Goal: Information Seeking & Learning: Learn about a topic

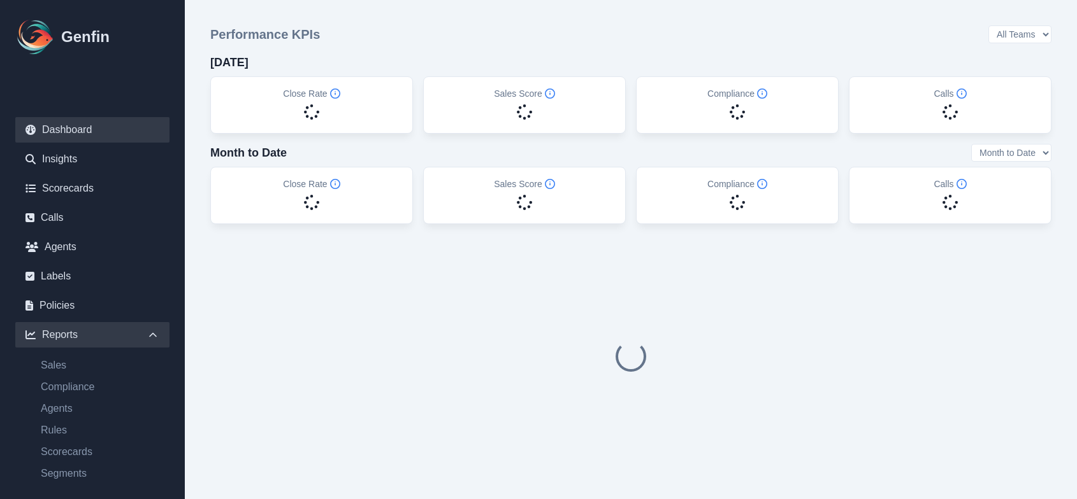
scroll to position [92, 0]
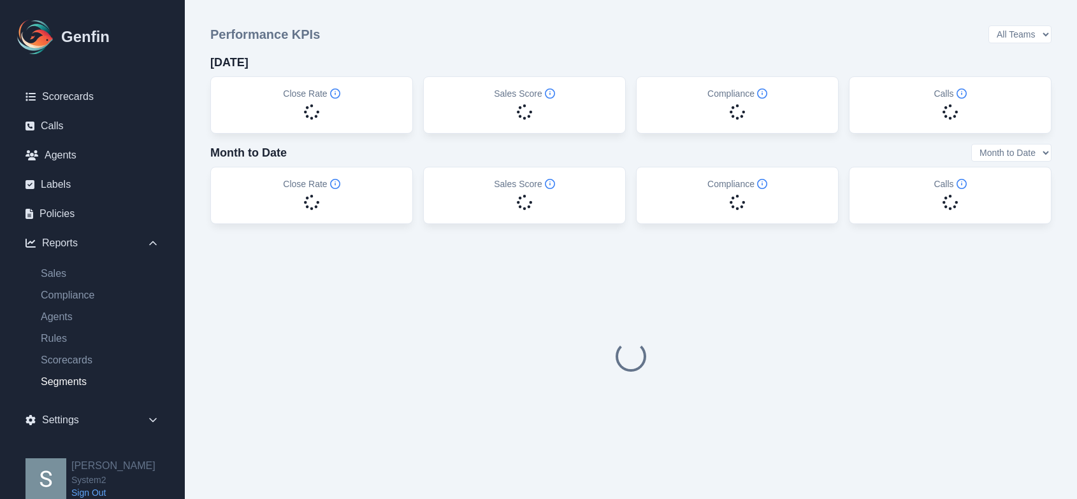
click at [74, 384] on link "Segments" at bounding box center [100, 382] width 139 height 15
select select "14"
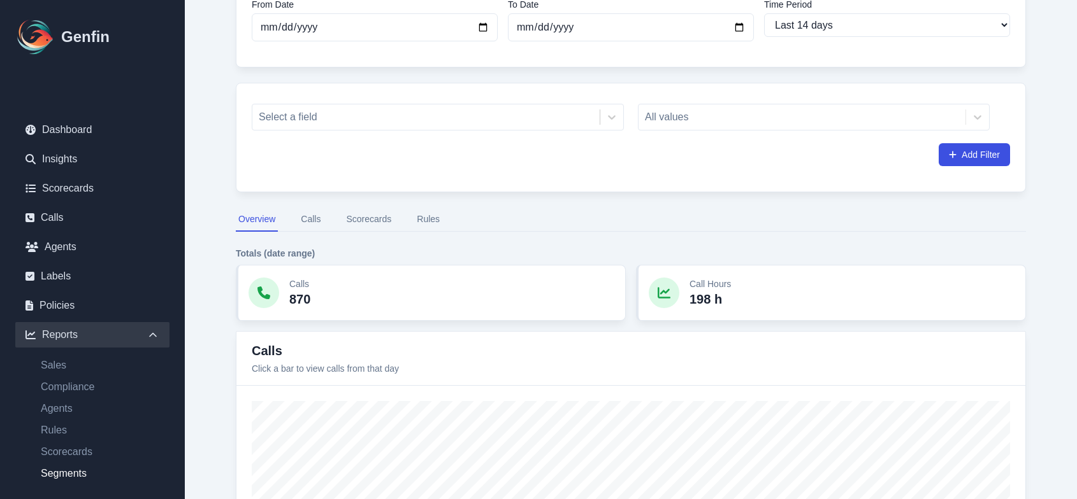
scroll to position [131, 0]
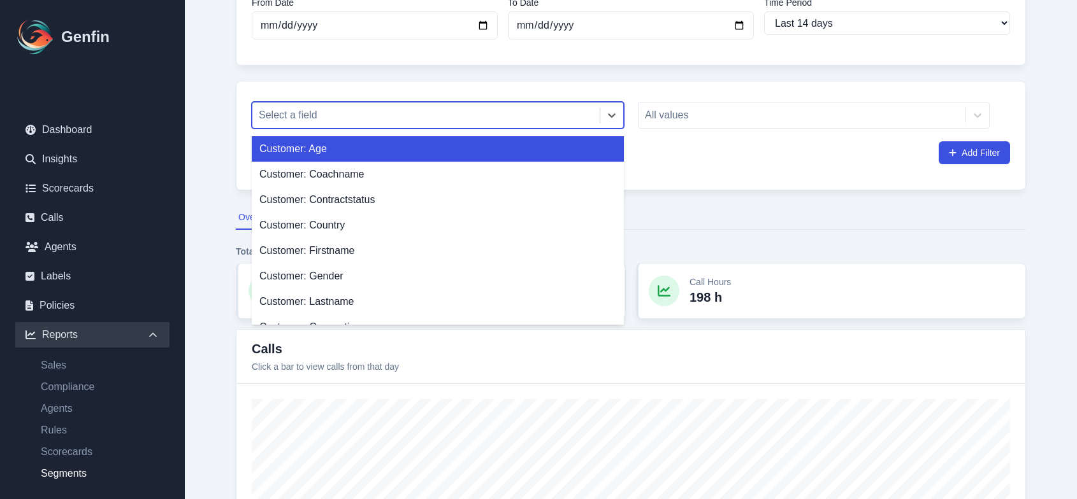
click at [540, 113] on div at bounding box center [426, 115] width 334 height 18
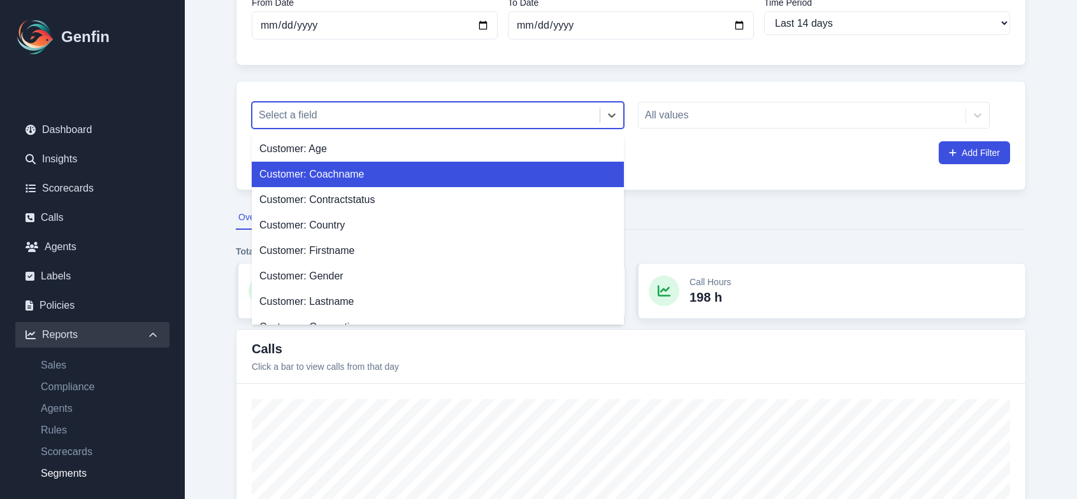
drag, startPoint x: 517, startPoint y: 157, endPoint x: 513, endPoint y: 173, distance: 16.5
click at [513, 173] on div "Customer: Age Customer: Coachname Customer: Contractstatus Customer: Country Cu…" at bounding box center [438, 229] width 372 height 191
click at [513, 173] on div "Customer: Coachname" at bounding box center [438, 174] width 372 height 25
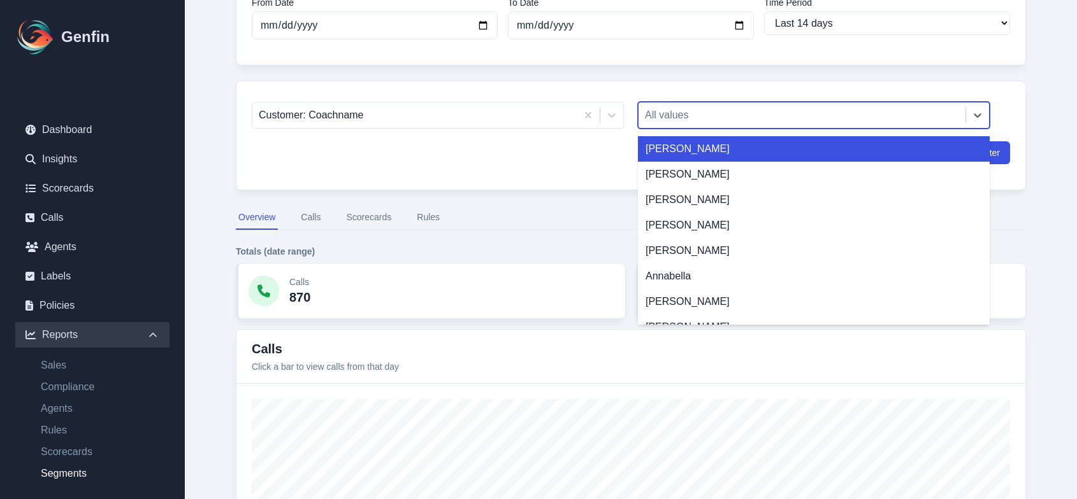
click at [748, 113] on div at bounding box center [802, 115] width 314 height 18
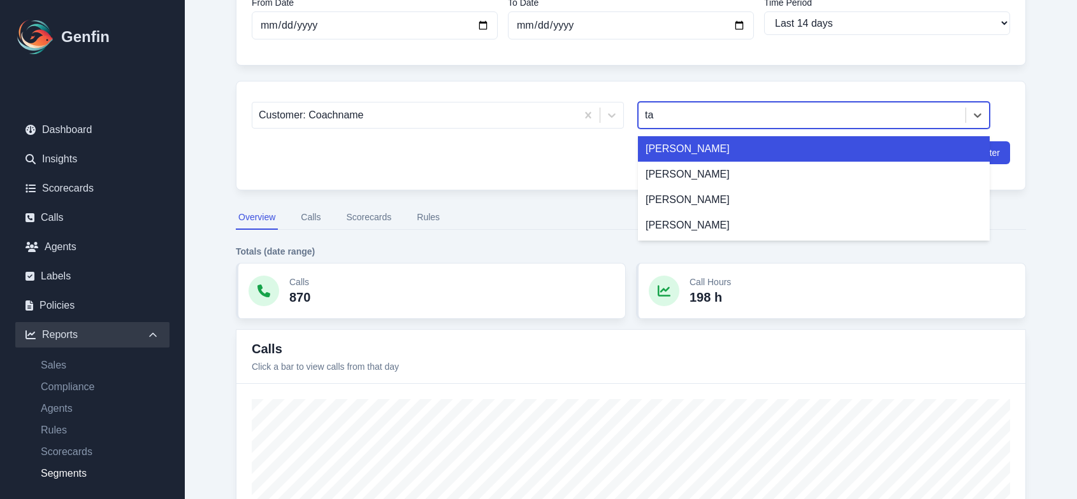
type input "tal"
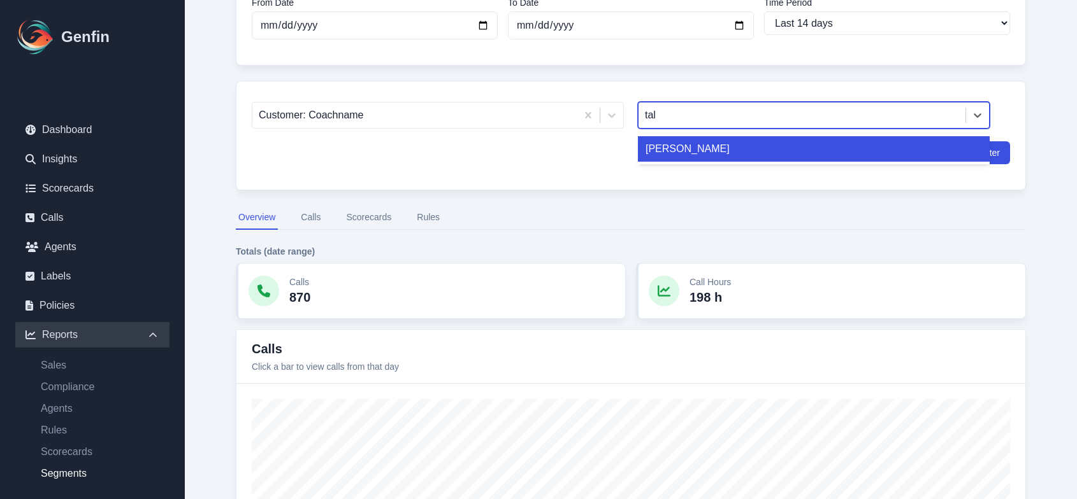
click at [717, 148] on div "[PERSON_NAME]" at bounding box center [814, 148] width 352 height 25
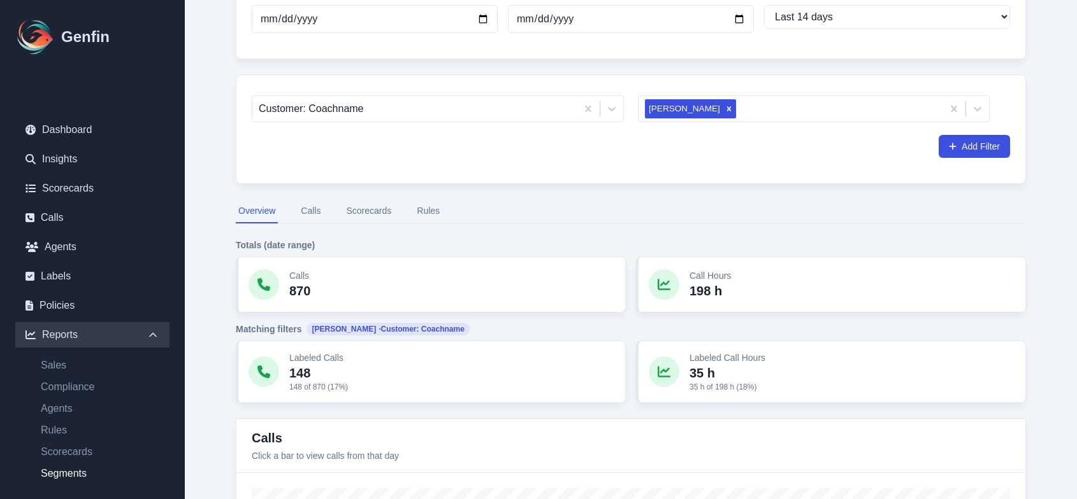
scroll to position [140, 0]
click at [373, 213] on button "Scorecards" at bounding box center [368, 209] width 50 height 24
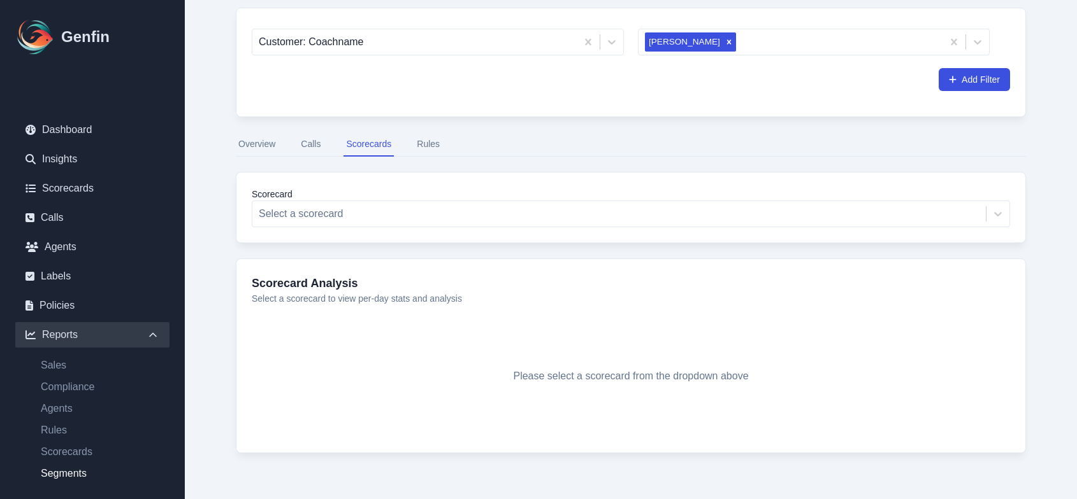
scroll to position [217, 0]
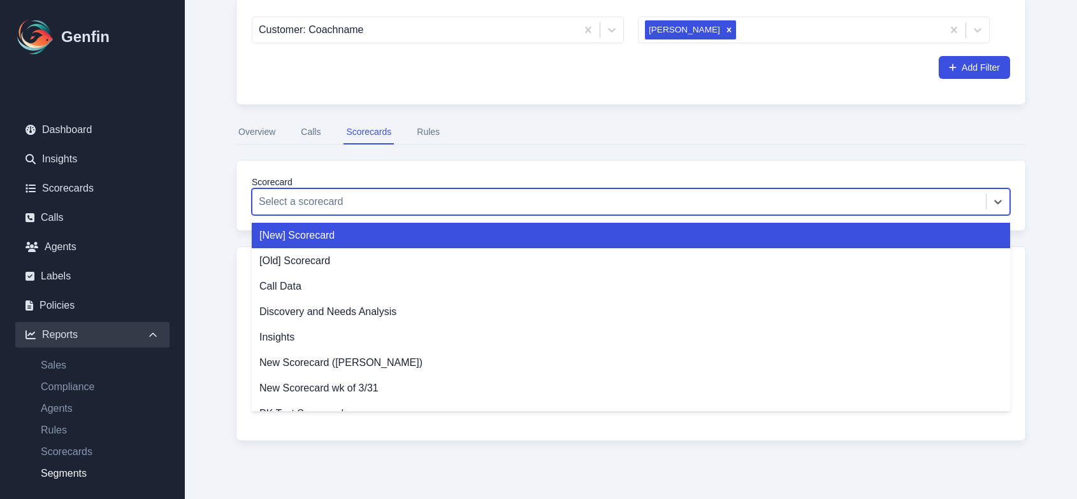
click at [457, 208] on div at bounding box center [619, 202] width 720 height 18
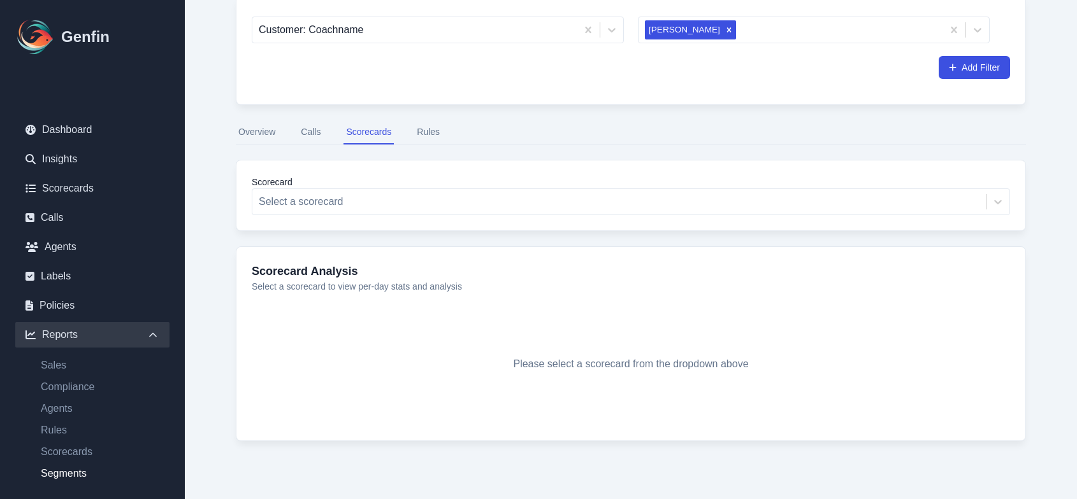
click at [433, 135] on button "Rules" at bounding box center [428, 132] width 28 height 24
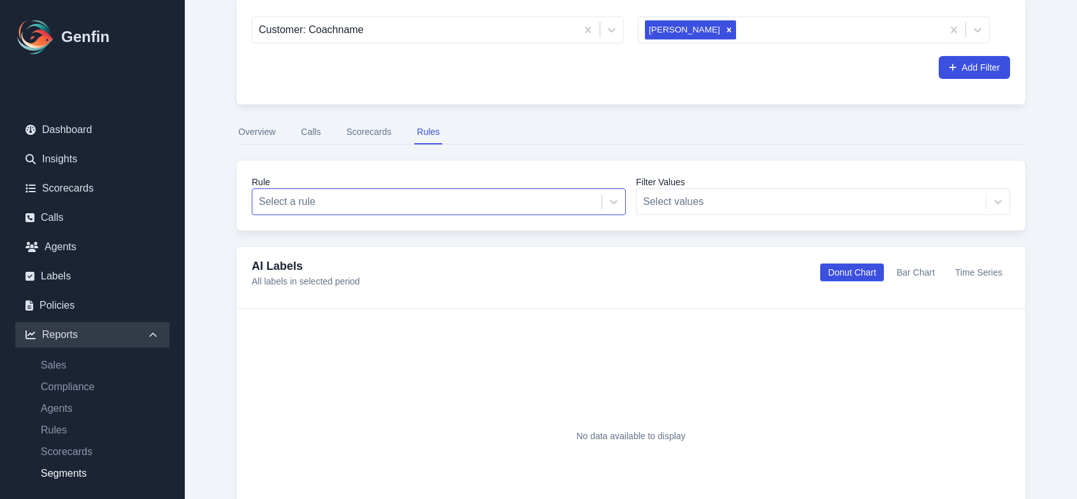
click at [398, 196] on div at bounding box center [427, 202] width 336 height 18
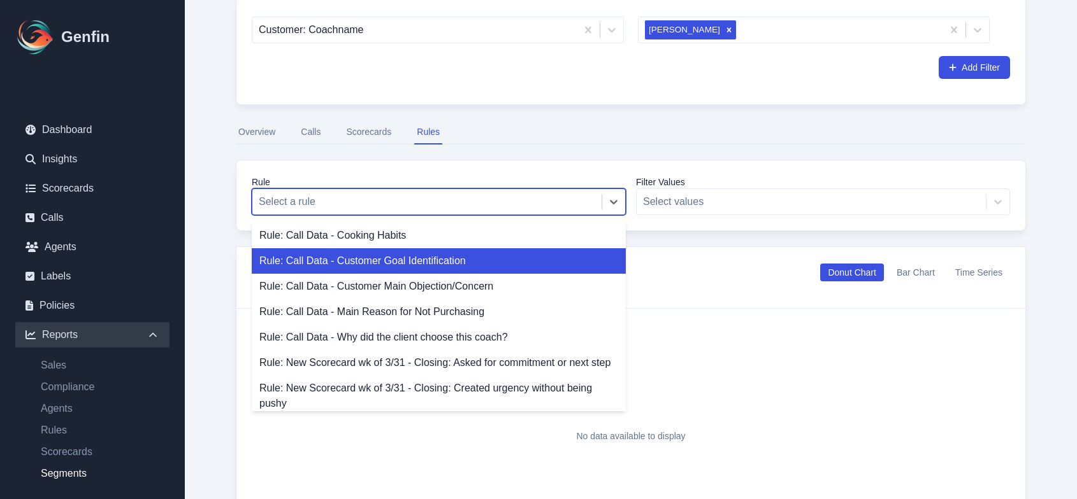
click at [401, 252] on div "Rule: Call Data - Customer Goal Identification" at bounding box center [439, 260] width 374 height 25
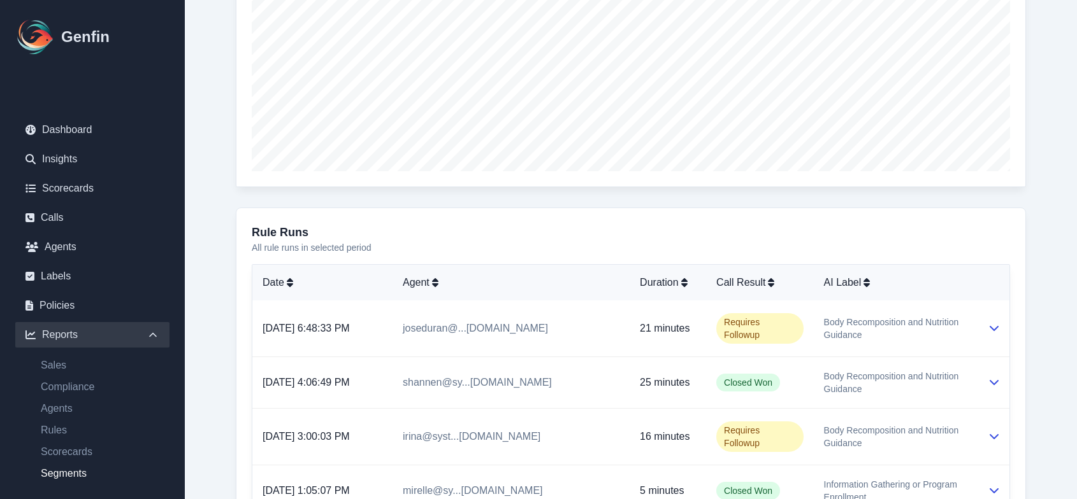
scroll to position [578, 0]
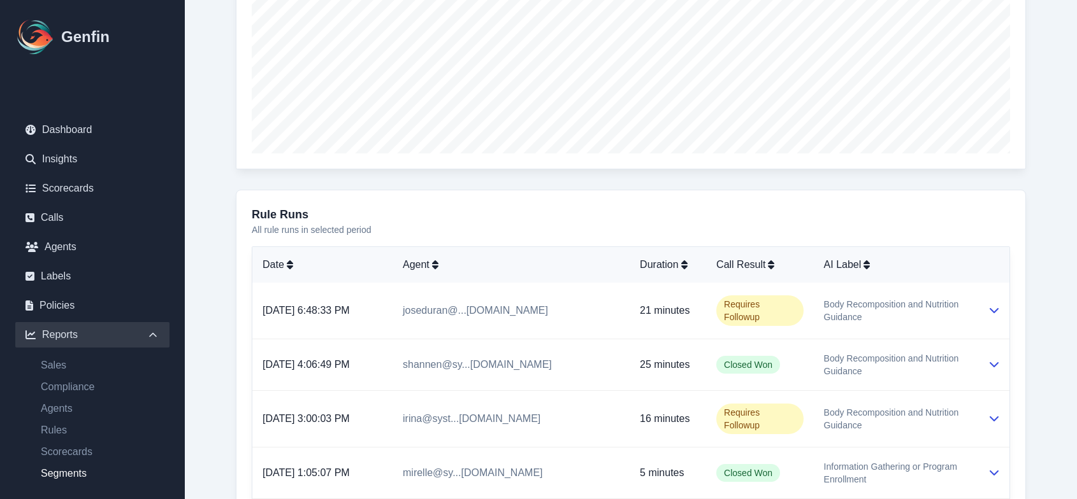
click at [1002, 217] on h3 "Rule Runs" at bounding box center [631, 215] width 758 height 18
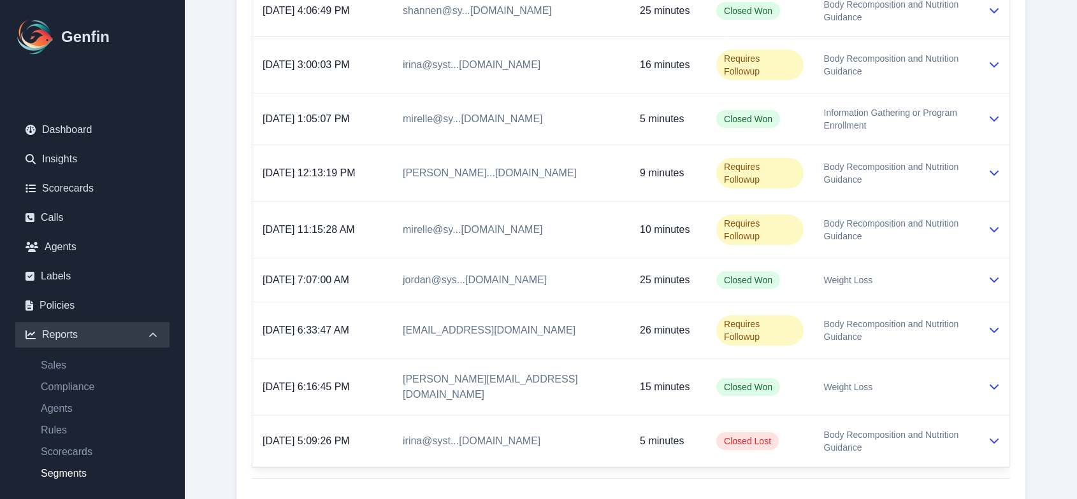
scroll to position [935, 0]
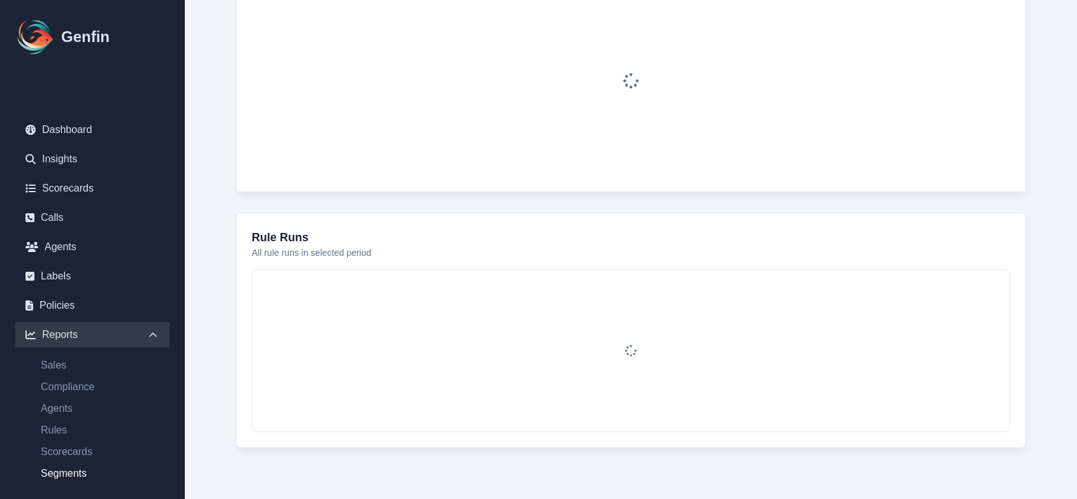
select select "100"
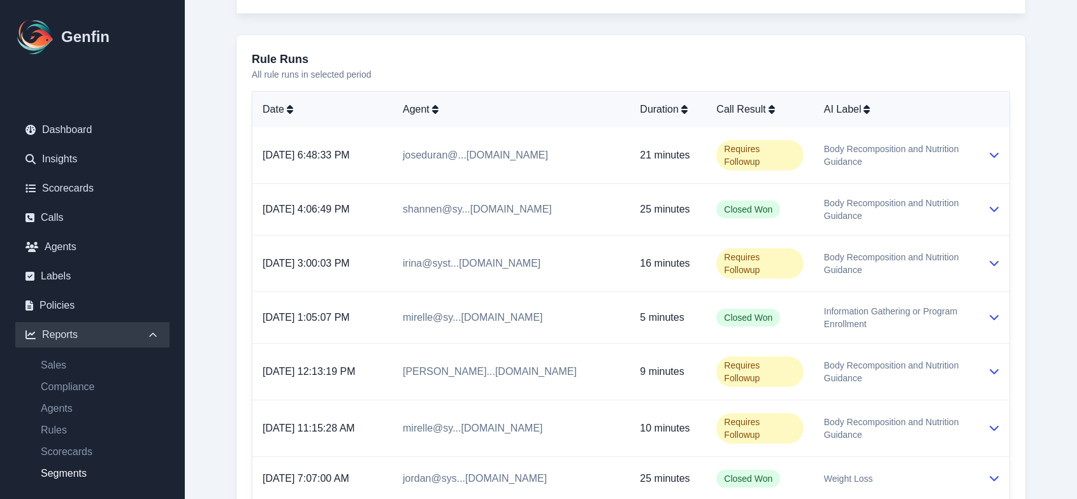
scroll to position [738, 0]
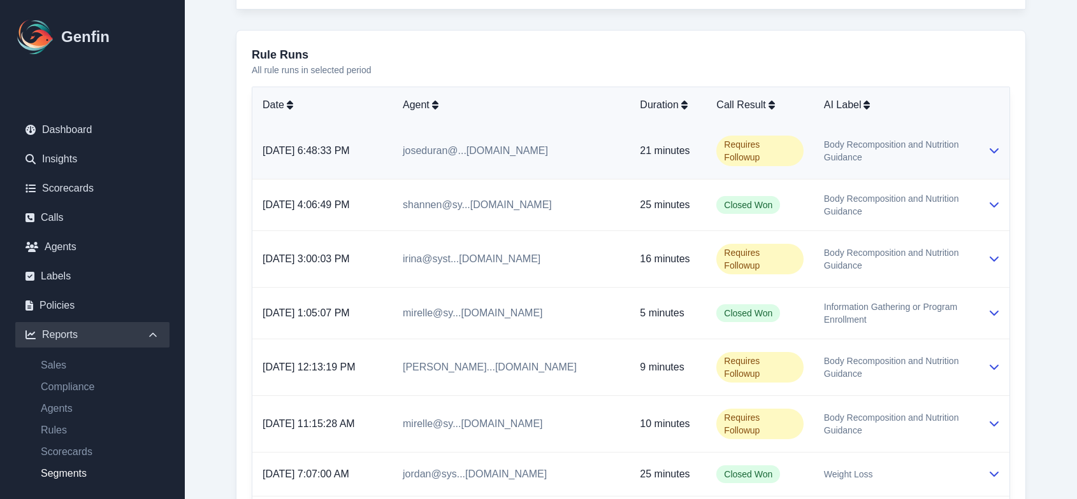
click at [936, 150] on span "Body Recomposition and Nutrition Guidance" at bounding box center [895, 150] width 143 height 25
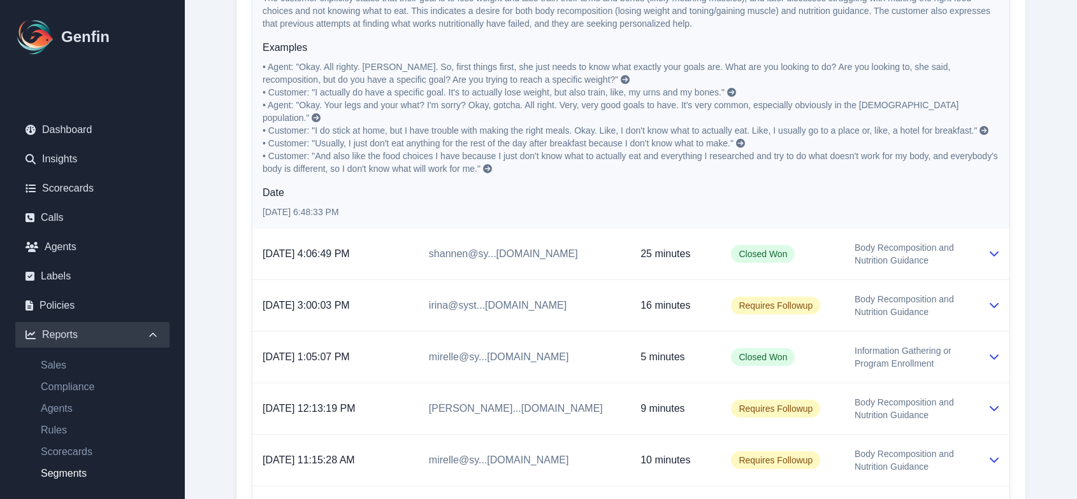
scroll to position [953, 0]
click at [844, 290] on td "Body Recomposition and Nutrition Guidance" at bounding box center [910, 305] width 133 height 52
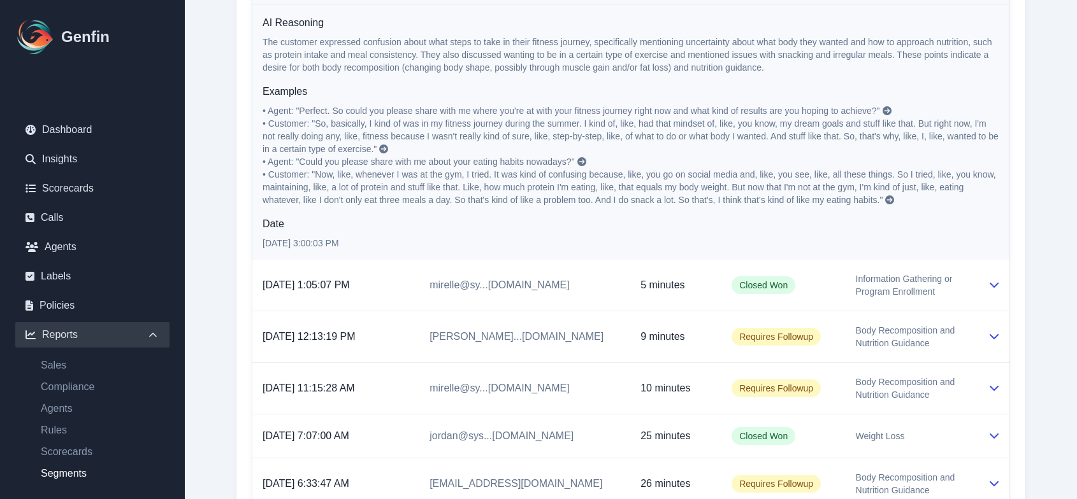
scroll to position [1296, 0]
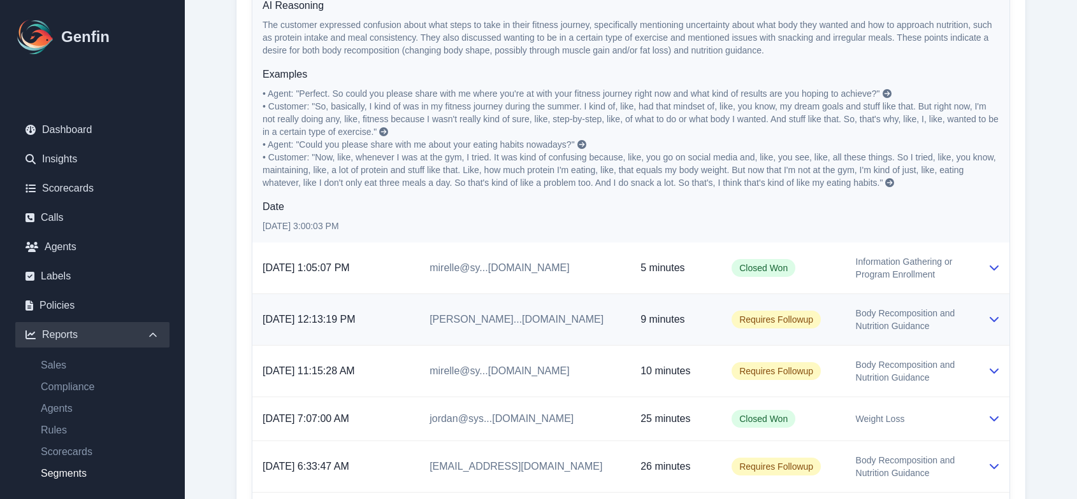
click at [570, 314] on td "[PERSON_NAME]...[DOMAIN_NAME]" at bounding box center [524, 320] width 211 height 52
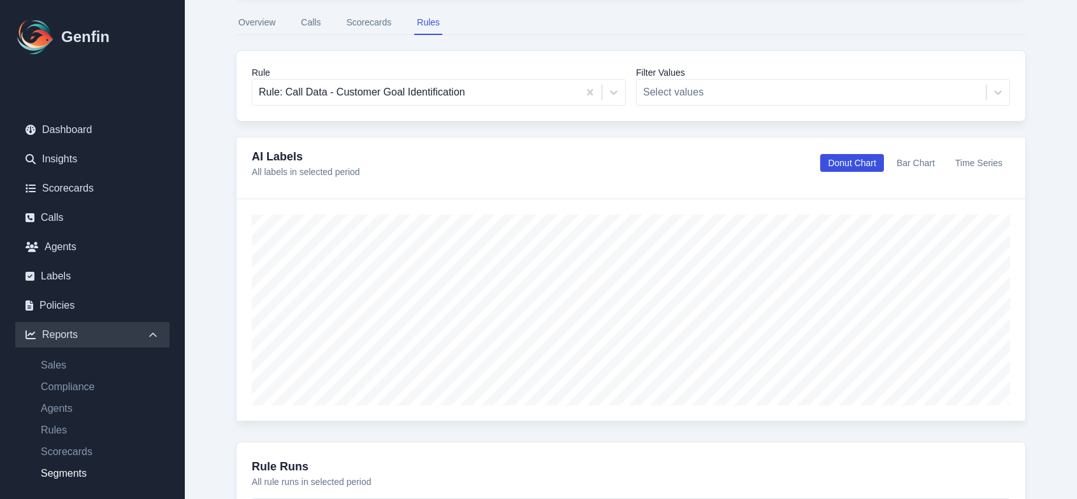
scroll to position [88, 0]
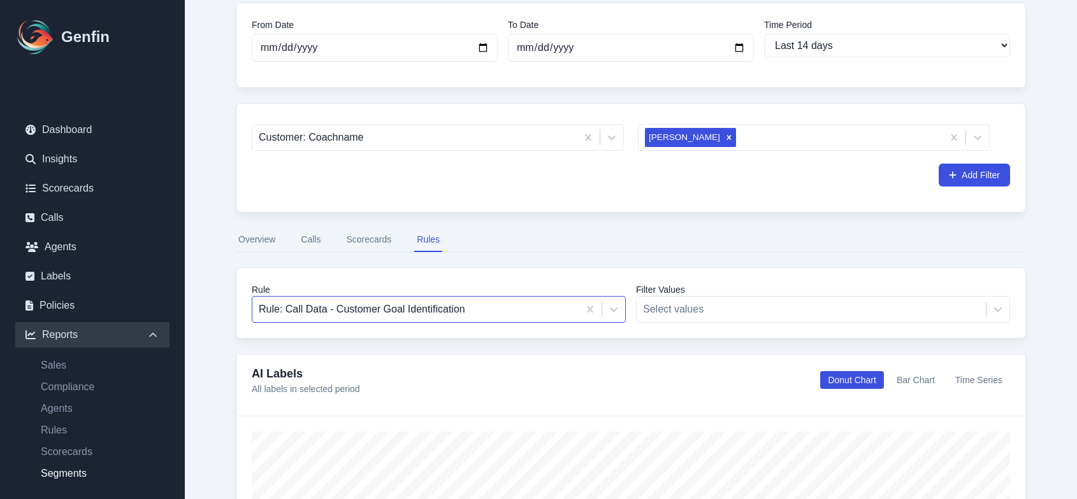
click at [439, 323] on div "Rule: Call Data - Customer Goal Identification" at bounding box center [439, 309] width 374 height 27
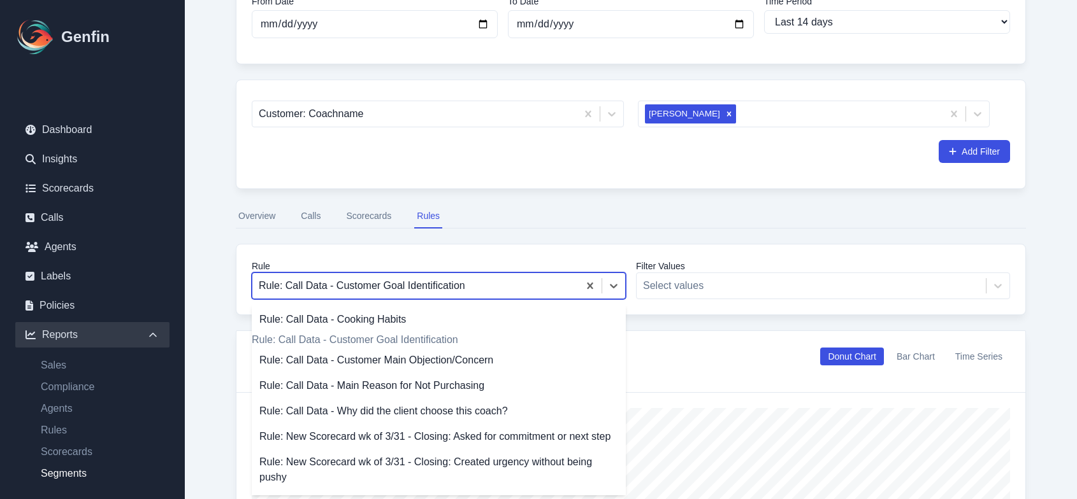
scroll to position [134, 0]
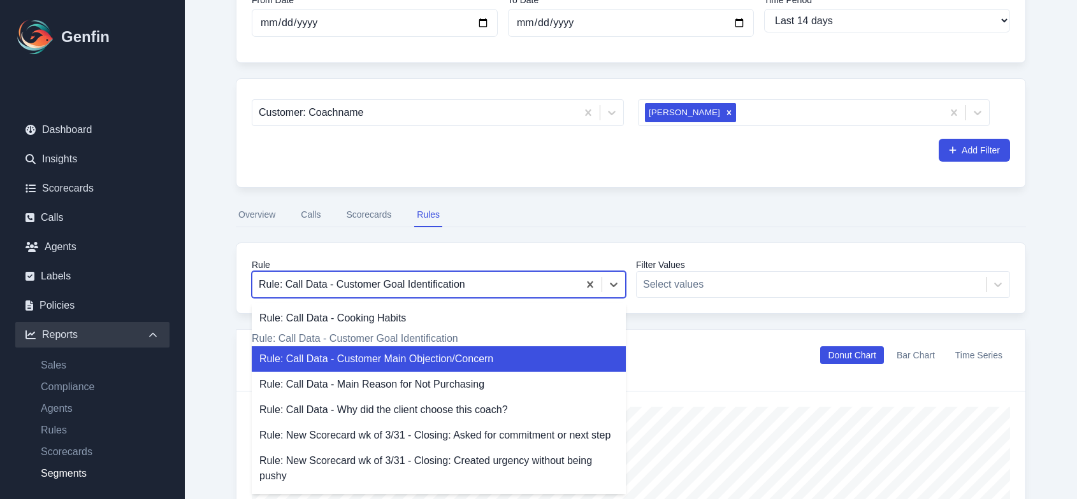
click at [455, 368] on div "Rule: Call Data - Customer Main Objection/Concern" at bounding box center [439, 359] width 374 height 25
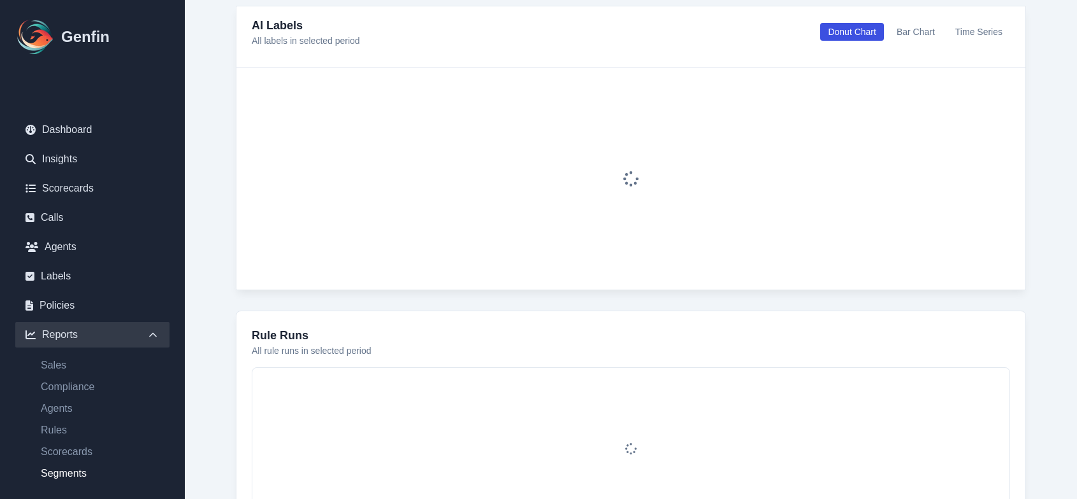
scroll to position [450, 0]
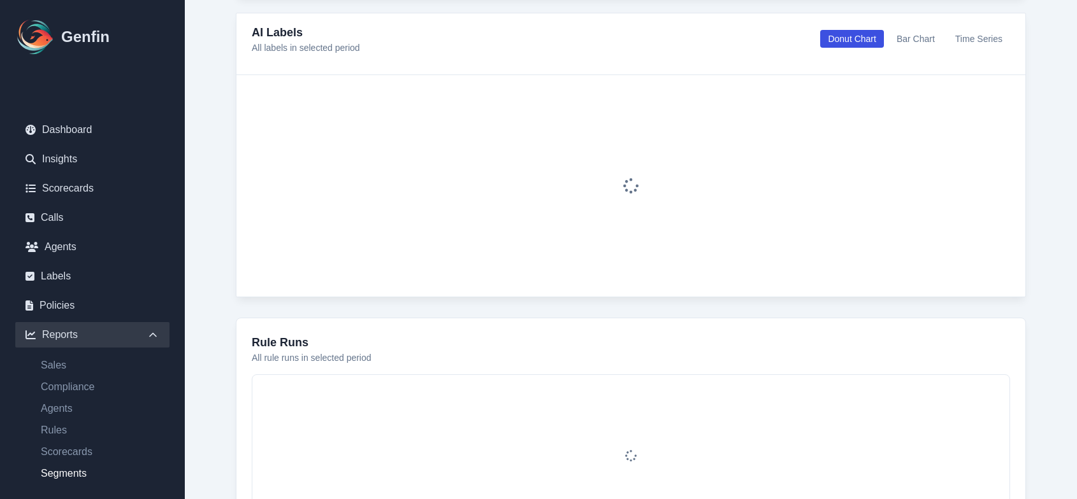
select select "100"
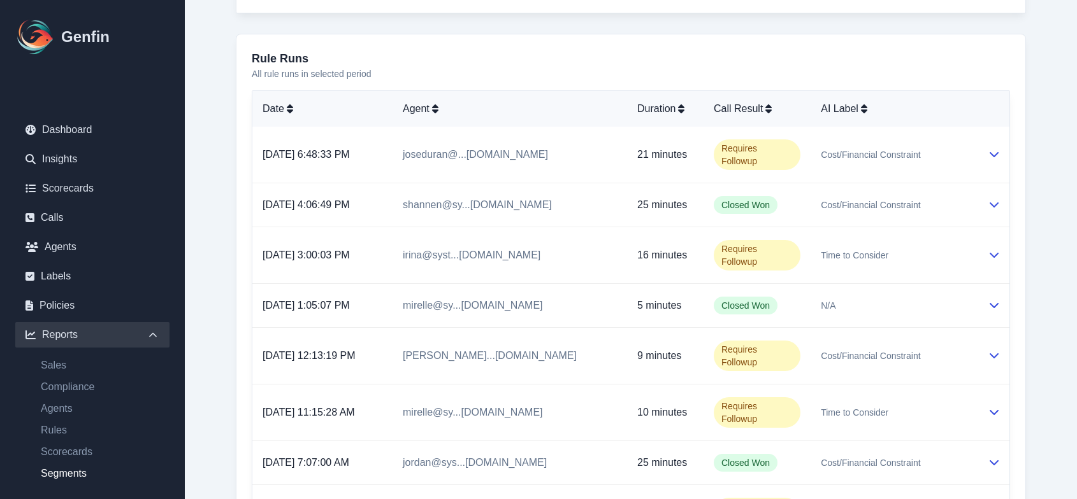
scroll to position [738, 0]
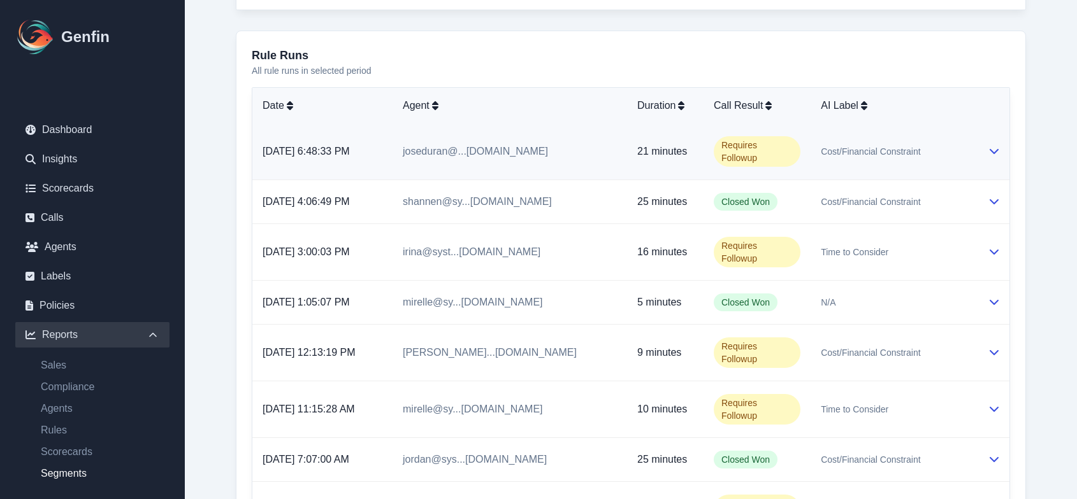
click at [830, 155] on td "Cost/Financial Constraint" at bounding box center [893, 152] width 167 height 57
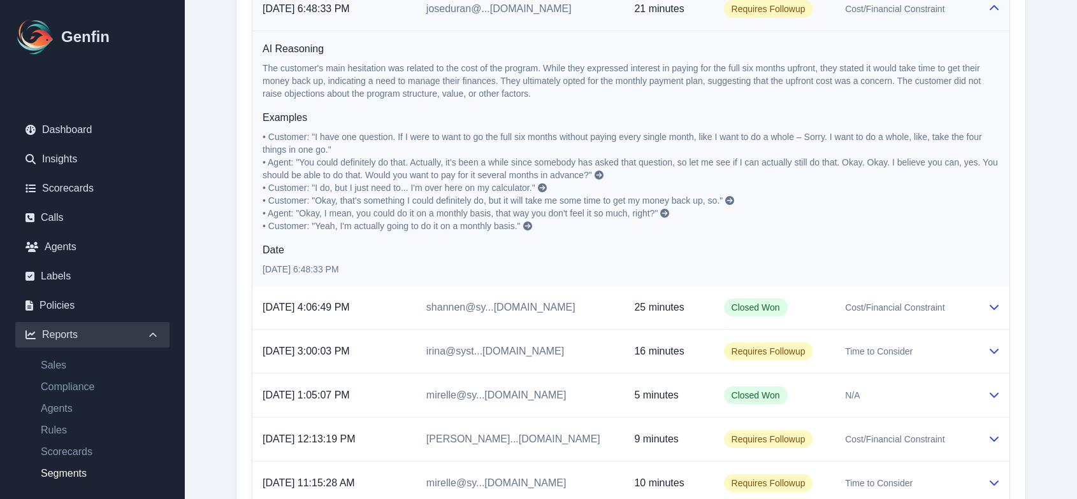
scroll to position [904, 0]
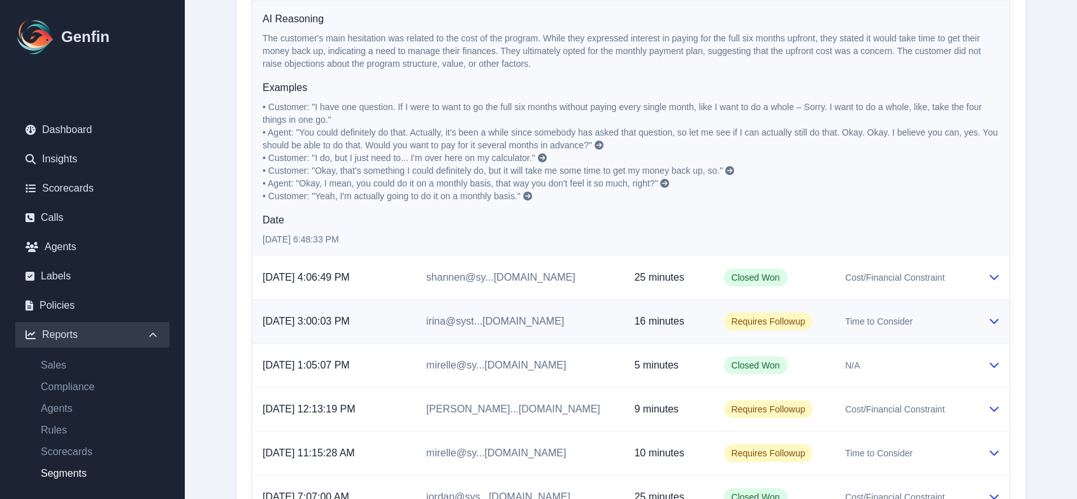
click at [713, 329] on td "Requires Followup" at bounding box center [774, 322] width 122 height 44
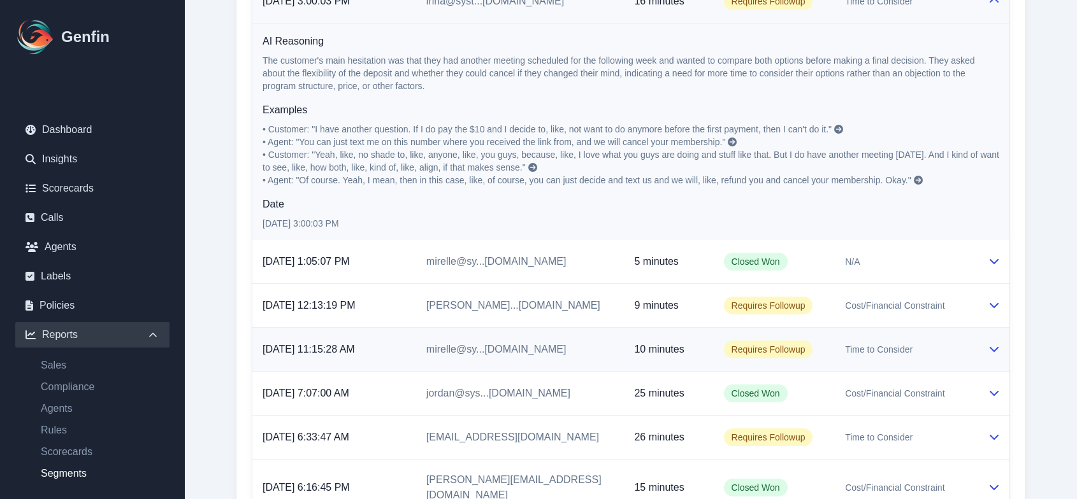
scroll to position [1235, 0]
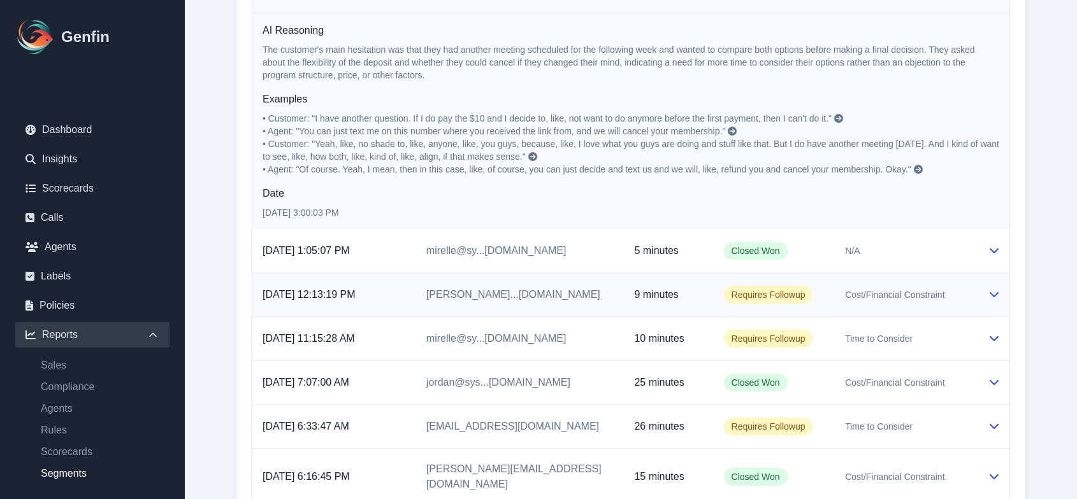
click at [545, 290] on td "[PERSON_NAME]...[DOMAIN_NAME]" at bounding box center [520, 295] width 208 height 44
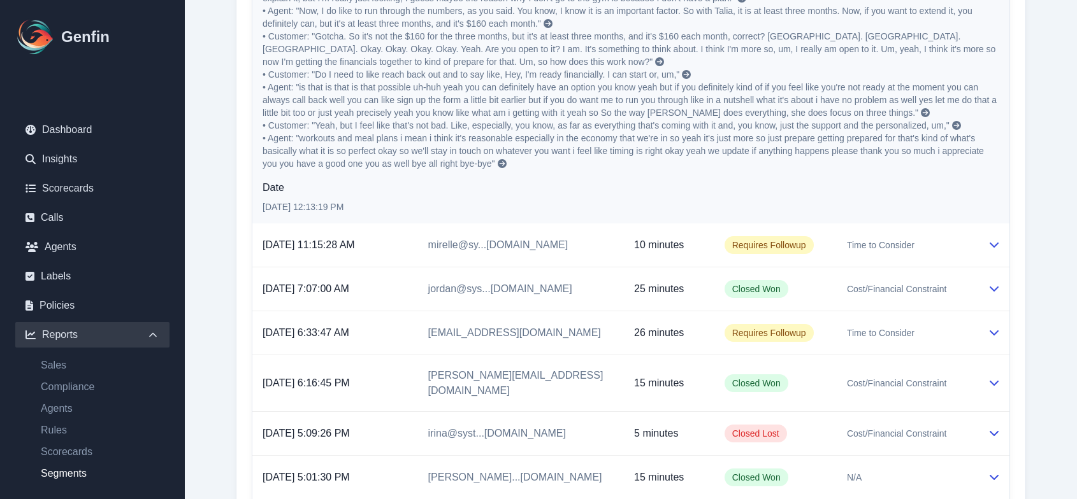
scroll to position [1688, 0]
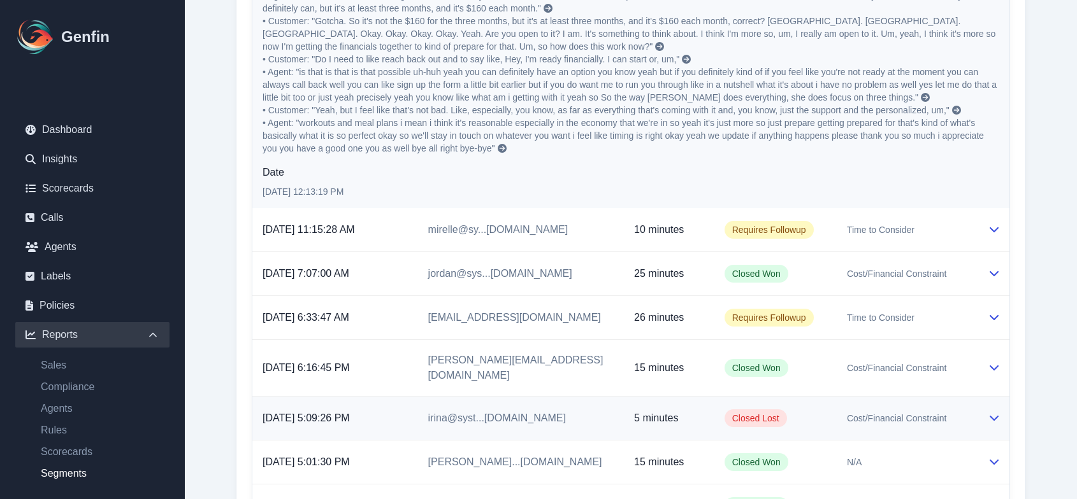
click at [505, 413] on span "irina@syst...[DOMAIN_NAME]" at bounding box center [497, 418] width 138 height 11
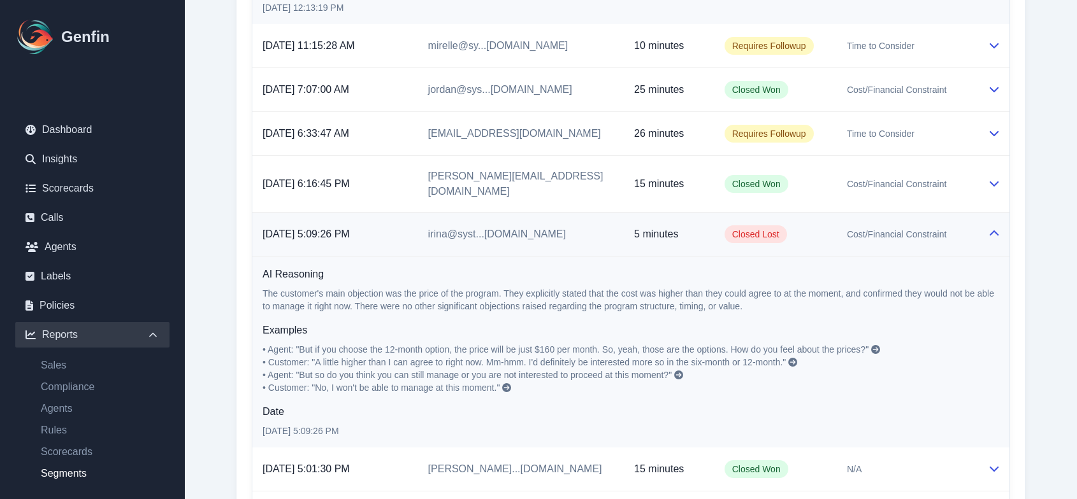
scroll to position [1875, 0]
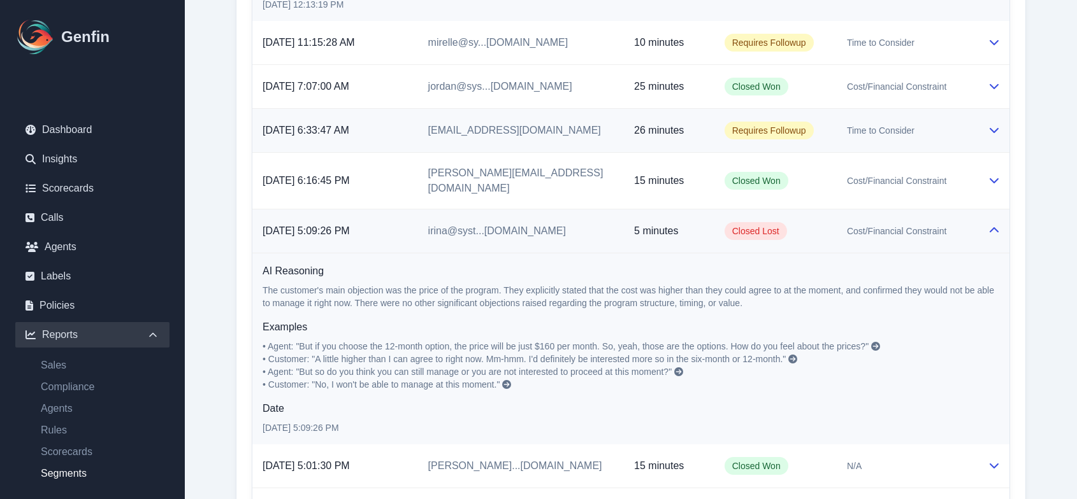
click at [504, 131] on span "[EMAIL_ADDRESS][DOMAIN_NAME]" at bounding box center [514, 130] width 173 height 11
